Goal: Transaction & Acquisition: Subscribe to service/newsletter

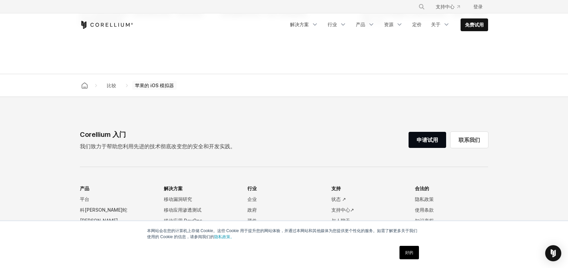
scroll to position [638, 0]
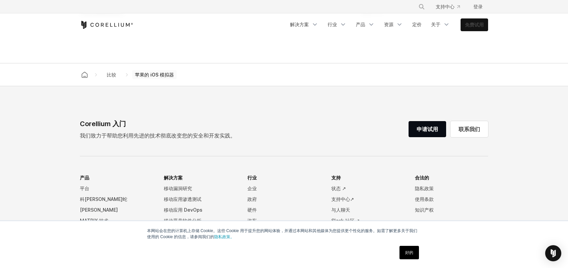
click at [471, 21] on font "免费试用" at bounding box center [474, 24] width 19 height 7
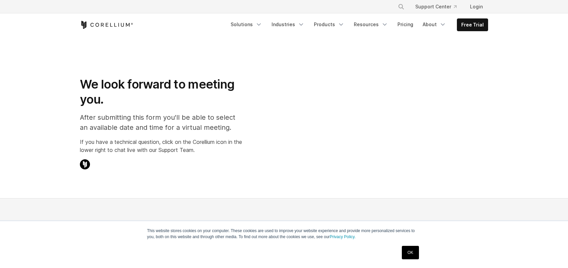
select select "**"
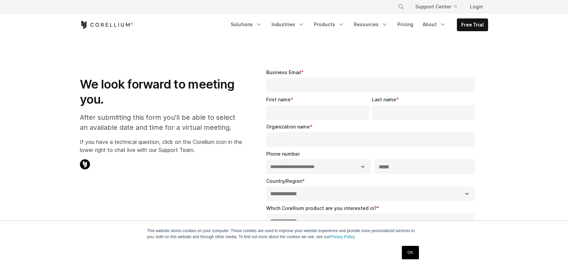
select select "**"
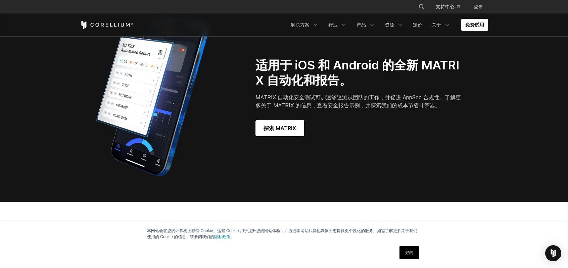
scroll to position [571, 0]
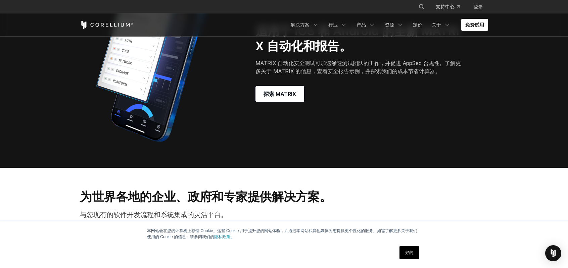
click at [409, 255] on font "好的" at bounding box center [409, 252] width 8 height 5
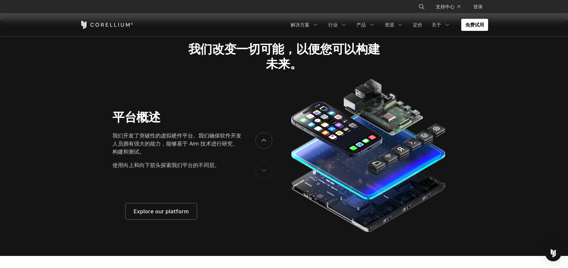
scroll to position [974, 0]
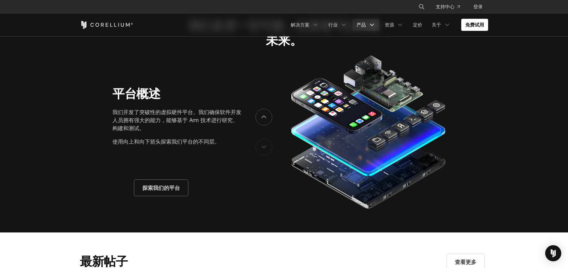
click at [368, 26] on link "产品" at bounding box center [365, 25] width 27 height 12
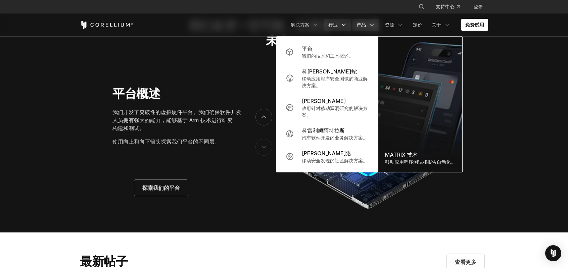
click at [341, 23] on icon "导航菜单" at bounding box center [343, 24] width 7 height 7
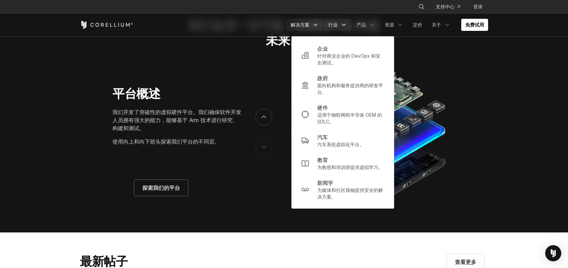
click at [318, 22] on icon "导航菜单" at bounding box center [315, 24] width 7 height 7
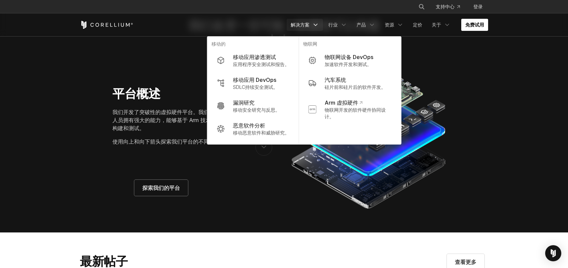
click at [475, 26] on font "免费试用" at bounding box center [474, 25] width 19 height 6
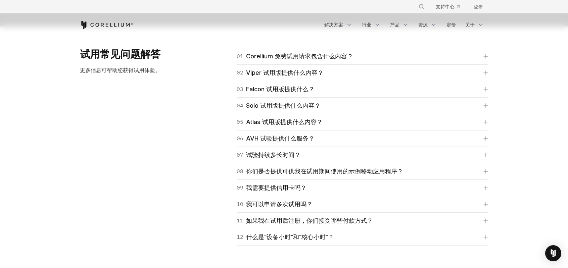
scroll to position [1041, 0]
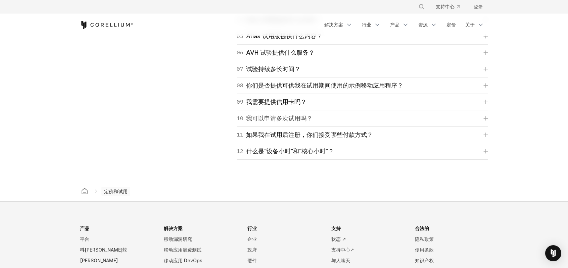
click at [324, 118] on link "10 我可以申请多次试用吗？" at bounding box center [362, 118] width 251 height 9
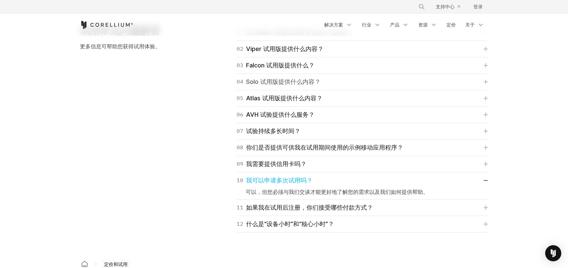
scroll to position [940, 0]
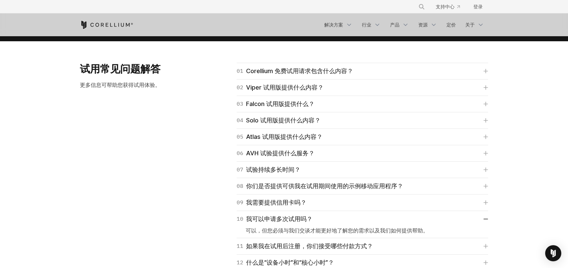
click at [322, 77] on div "01 Corellium 免费试用请求包含什么内容？ 对于 Falcon、Viper 和 Atlas，我们收到您的试用申请后，会与您联系，确认一些事项。如果获…" at bounding box center [362, 71] width 251 height 17
click at [324, 71] on font "Corellium 免费试用请求包含什么内容？" at bounding box center [299, 70] width 107 height 7
